Goal: Task Accomplishment & Management: Use online tool/utility

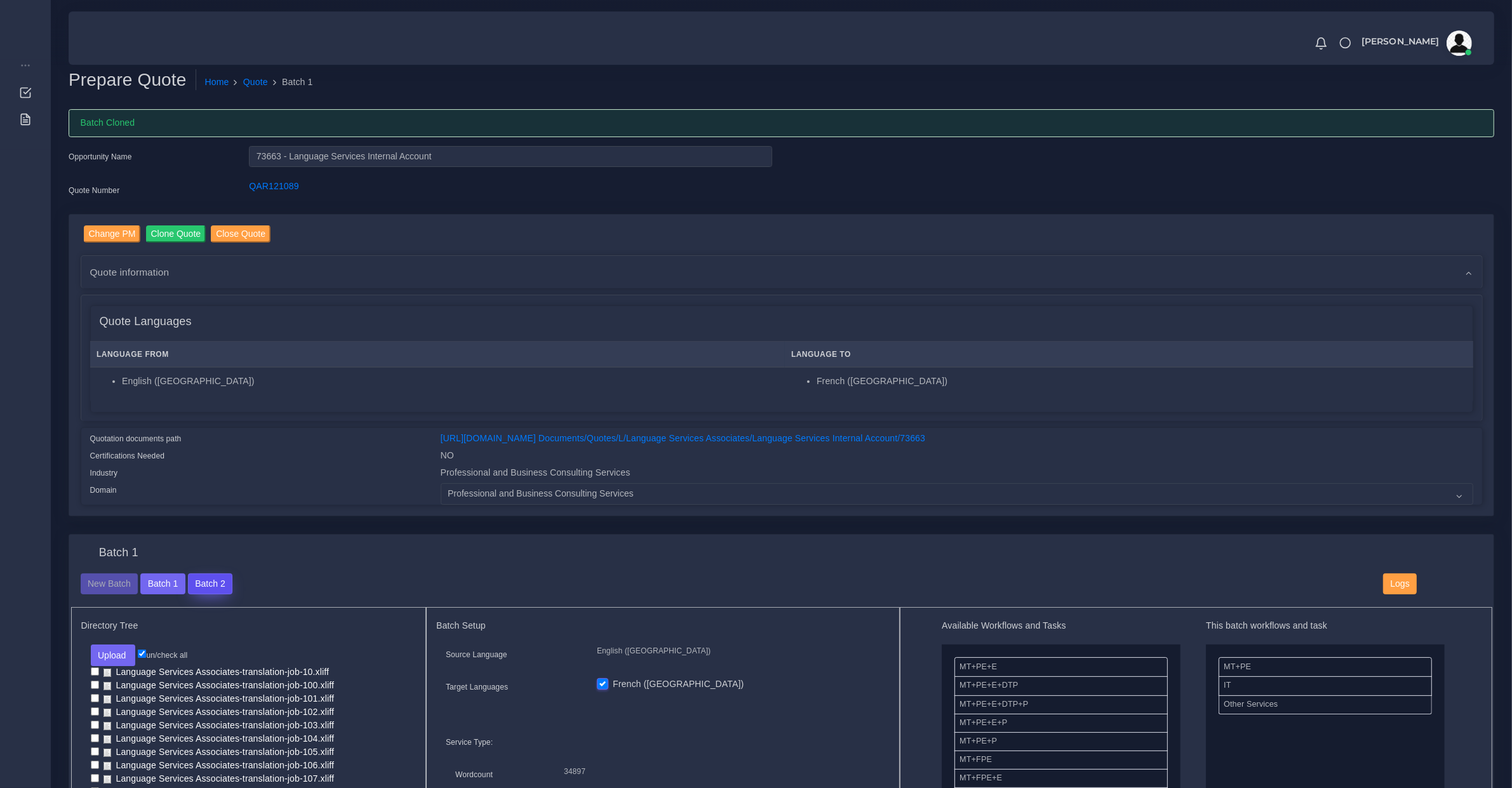
click at [208, 586] on button "Batch 2" at bounding box center [210, 584] width 44 height 21
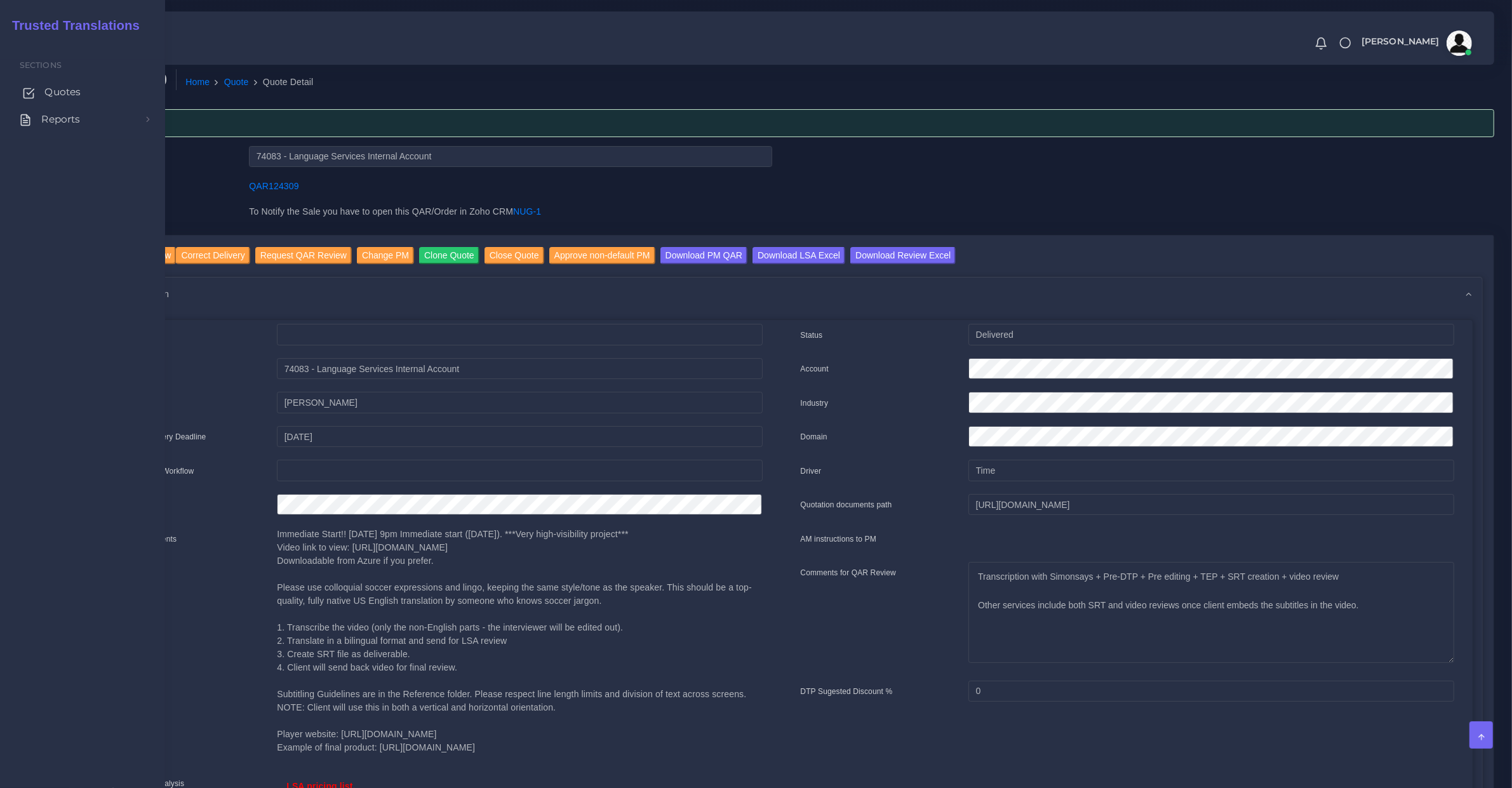
click at [56, 93] on span "Quotes" at bounding box center [62, 92] width 36 height 14
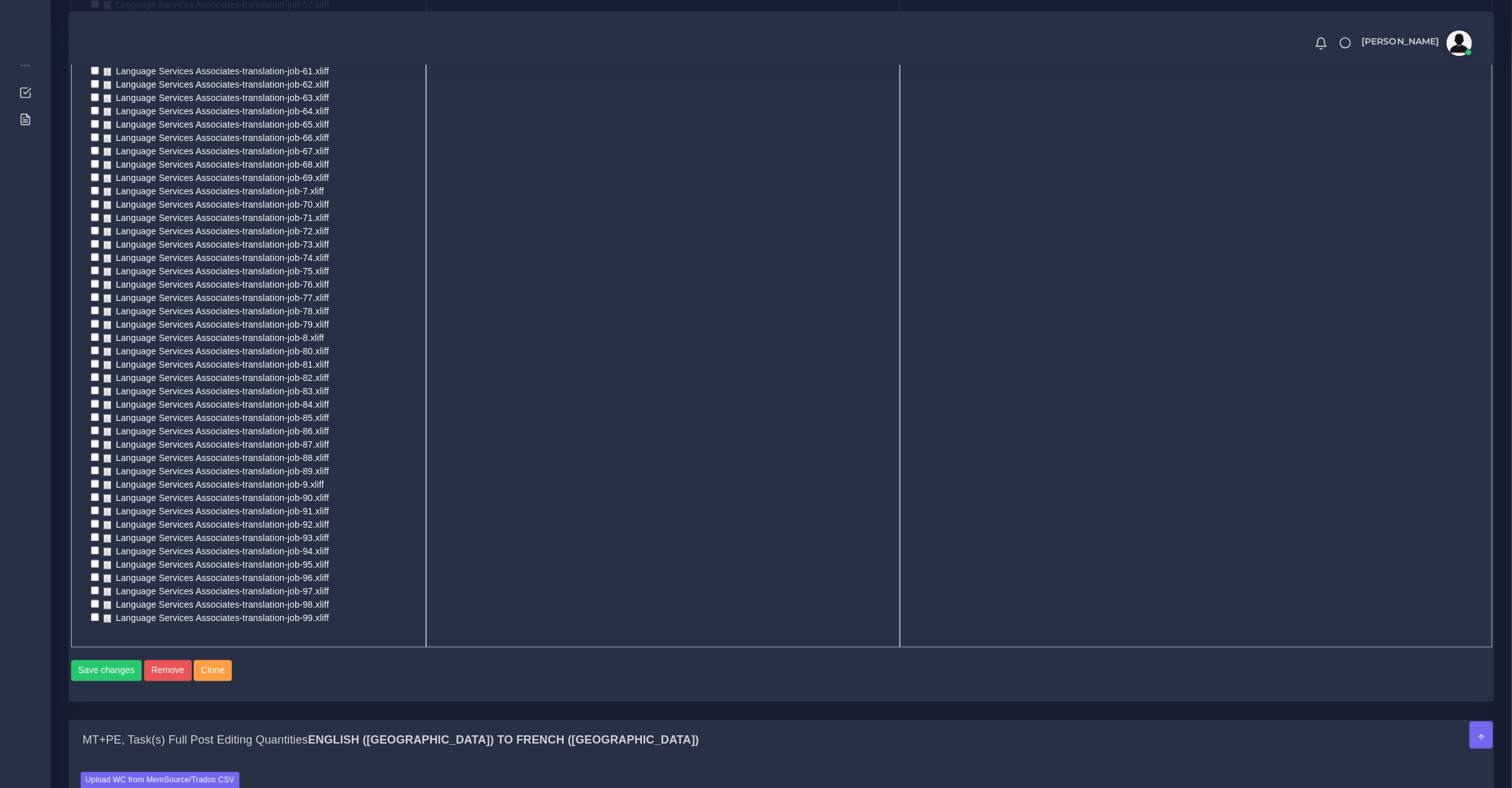
scroll to position [3176, 0]
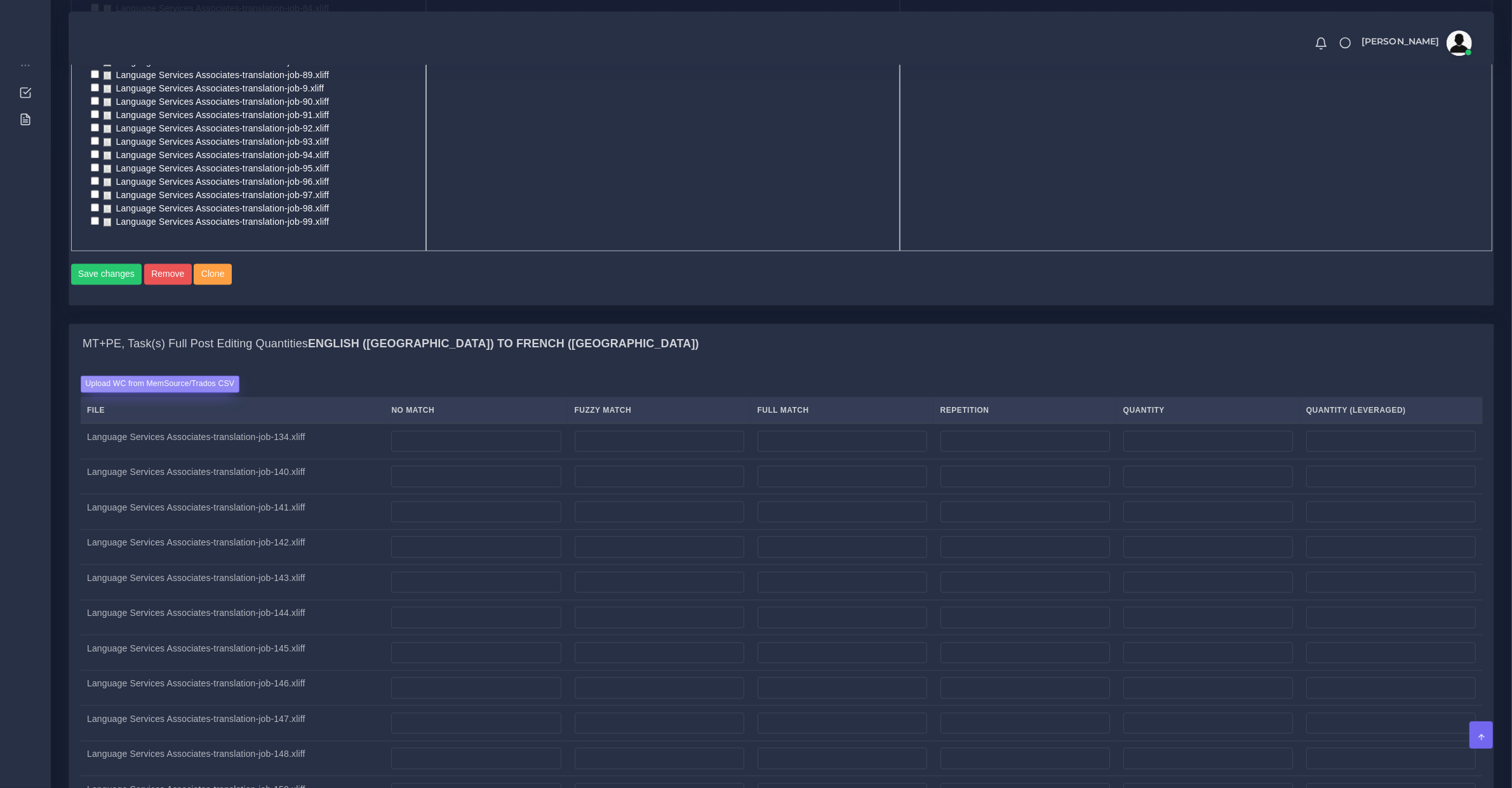
click at [188, 386] on label "Upload WC from MemSource/Trados CSV" at bounding box center [160, 384] width 159 height 17
click at [0, 0] on input "Upload WC from MemSource/Trados CSV" at bounding box center [0, 0] width 0 height 0
click at [183, 386] on label "Upload WC from MemSource/Trados CSV" at bounding box center [160, 384] width 159 height 17
click at [0, 0] on input "Upload WC from MemSource/Trados CSV" at bounding box center [0, 0] width 0 height 0
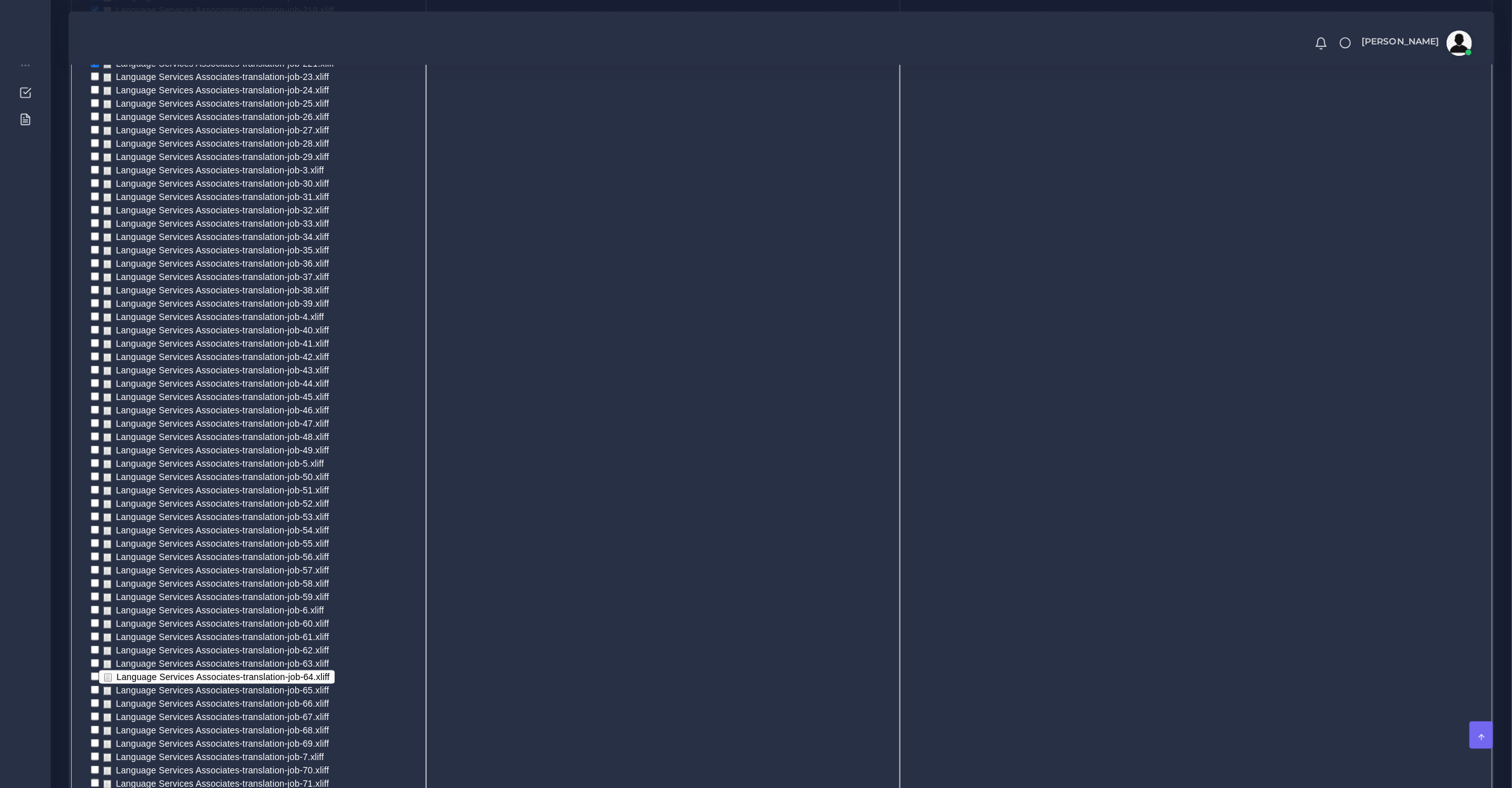
scroll to position [3043, 0]
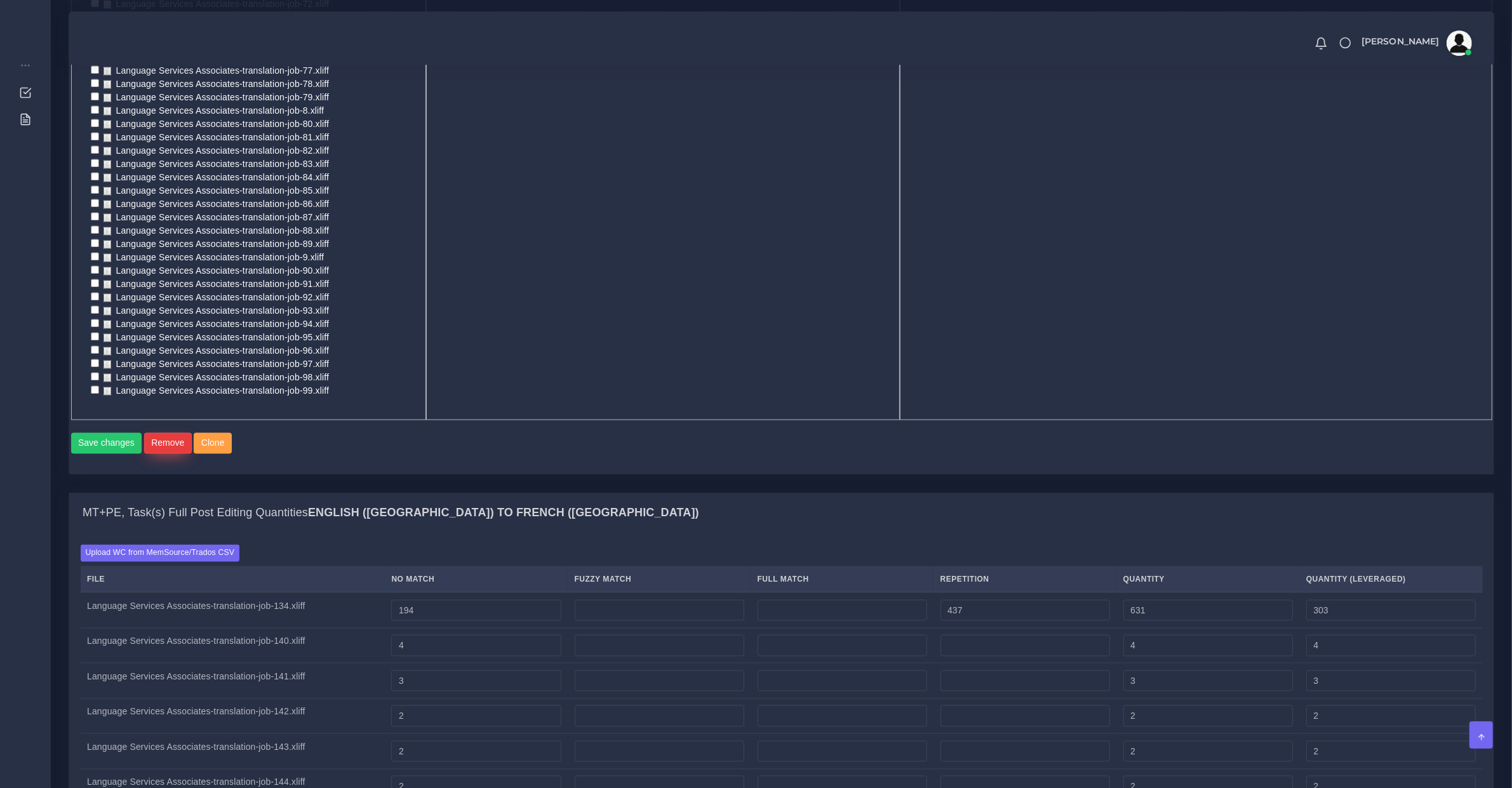
click at [164, 440] on button "Remove" at bounding box center [168, 443] width 48 height 21
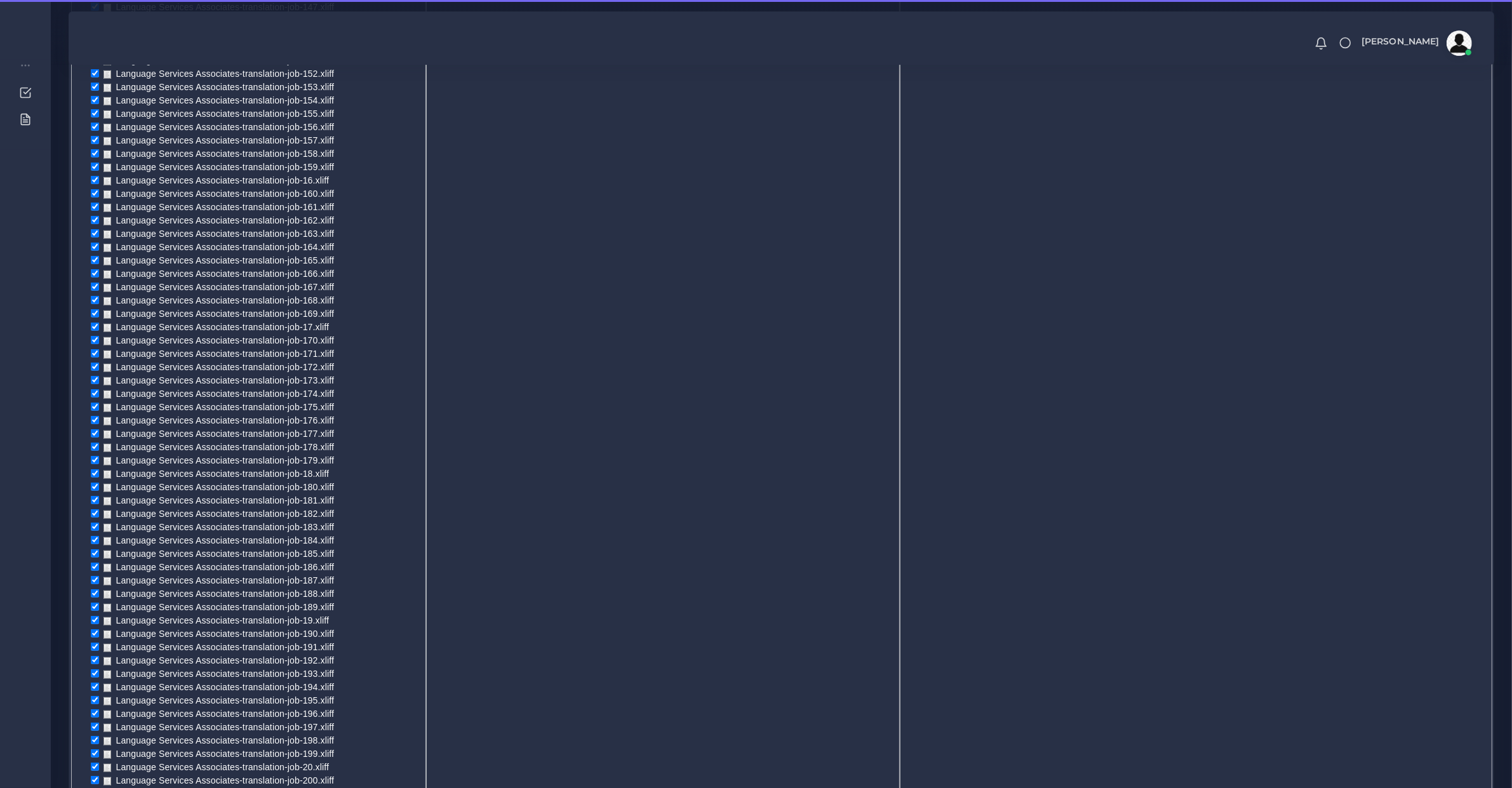
scroll to position [265, 0]
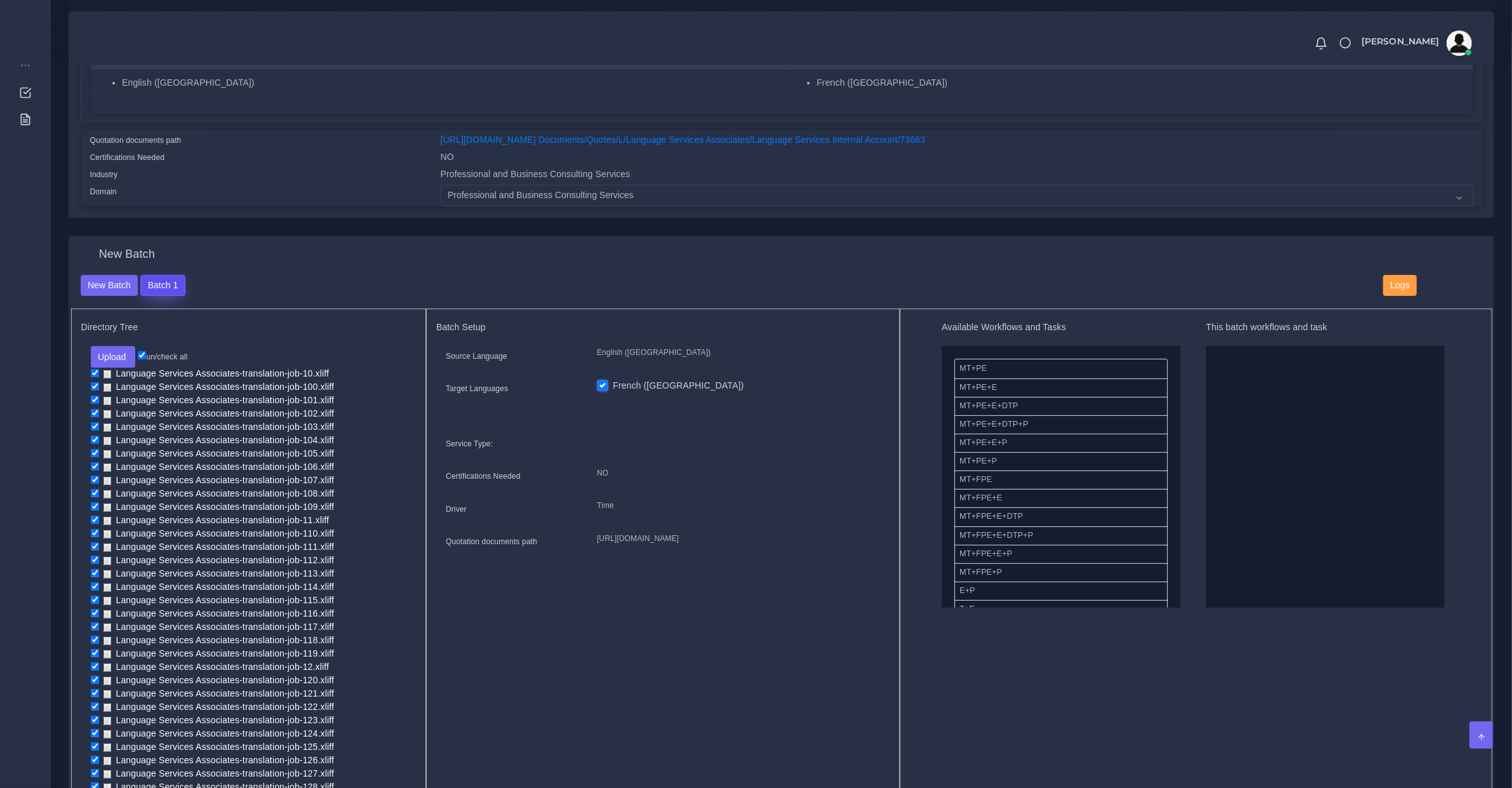
click at [177, 287] on button "Batch 1" at bounding box center [163, 285] width 44 height 21
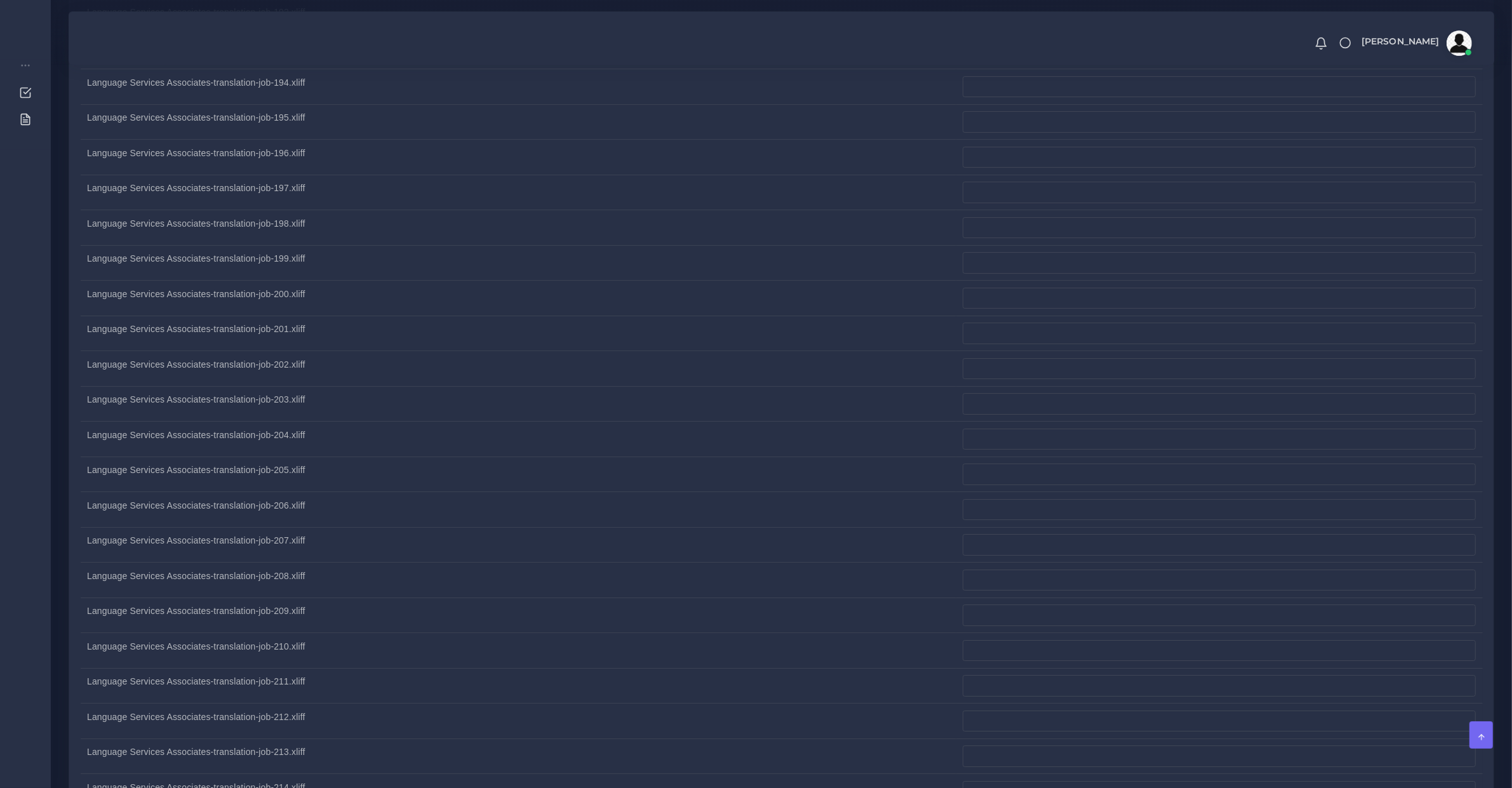
scroll to position [12553, 0]
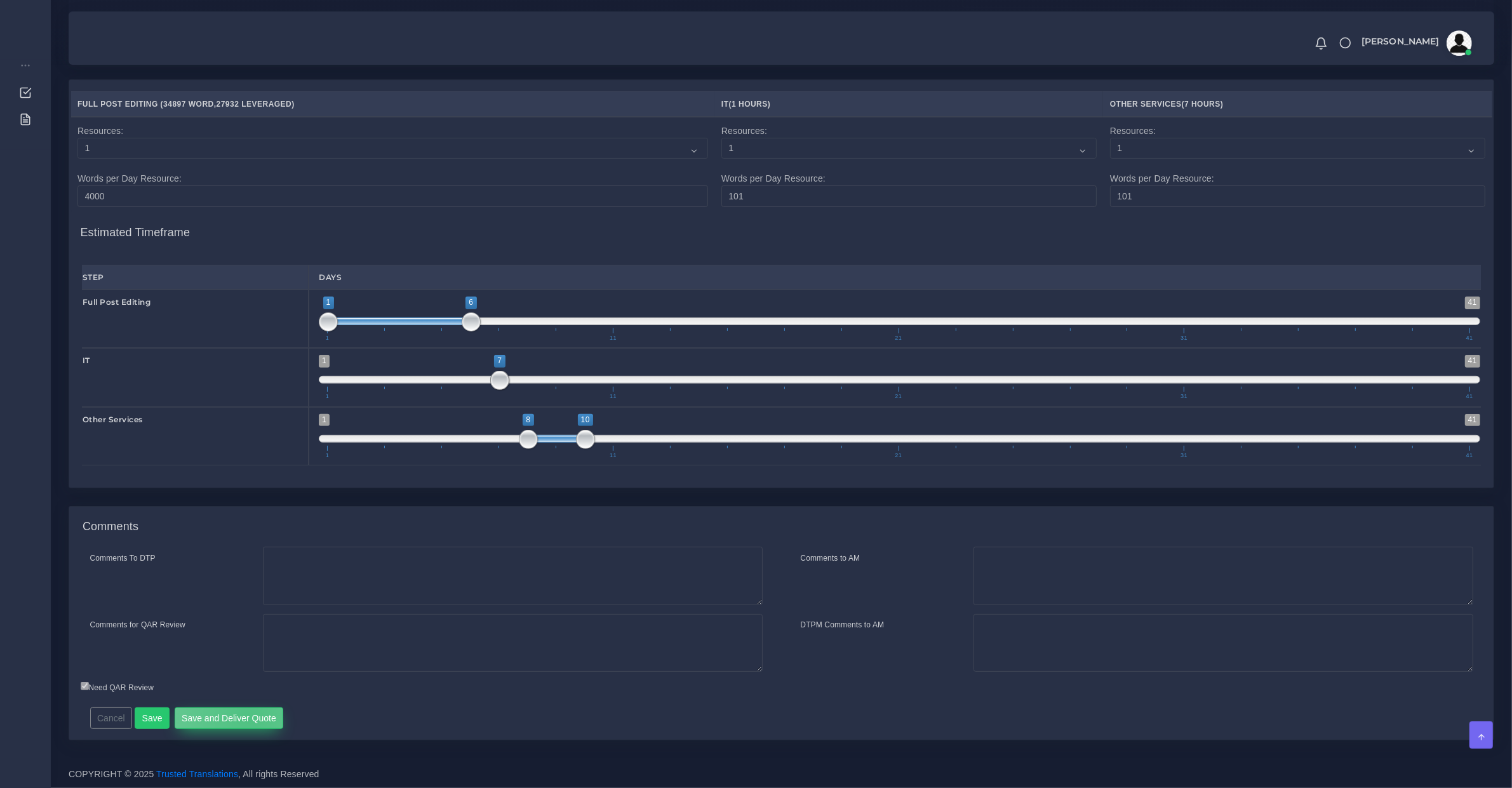
click at [246, 716] on button "Save and Deliver Quote" at bounding box center [229, 718] width 109 height 21
